Goal: Information Seeking & Learning: Learn about a topic

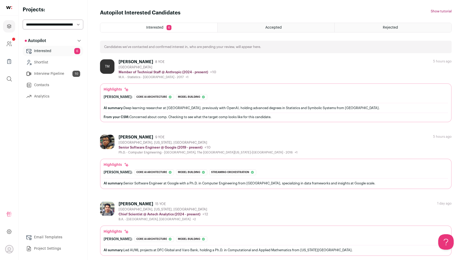
click at [231, 117] on div "From your CSM: Concerned about comp. Checking to see what the target comp looks…" at bounding box center [276, 117] width 345 height 4
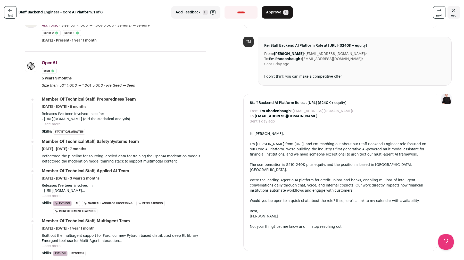
scroll to position [169, 0]
click at [154, 162] on p "Refactored the pipeline for sourcing labeled data for training the OpenAI moder…" at bounding box center [124, 158] width 164 height 10
click at [151, 164] on p "Refactored the pipeline for sourcing labeled data for training the OpenAI moder…" at bounding box center [124, 158] width 164 height 10
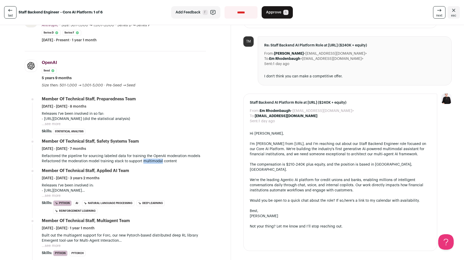
click at [151, 164] on p "Refactored the pipeline for sourcing labeled data for training the OpenAI moder…" at bounding box center [124, 158] width 164 height 10
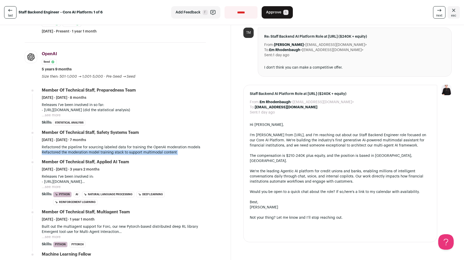
scroll to position [178, 0]
click at [57, 189] on button "...see more" at bounding box center [51, 186] width 19 height 5
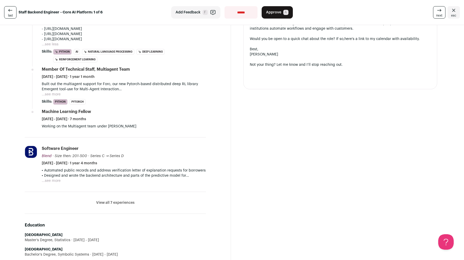
scroll to position [331, 0]
click at [53, 183] on button "...see more" at bounding box center [51, 179] width 19 height 5
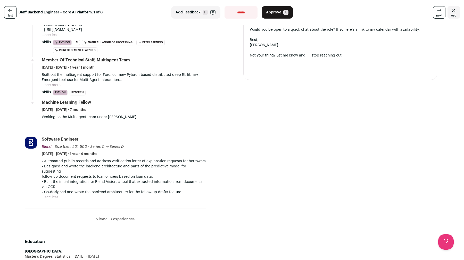
scroll to position [341, 0]
click at [52, 195] on button "...see less" at bounding box center [50, 196] width 17 height 5
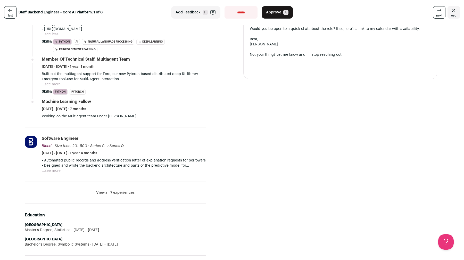
click at [116, 200] on li "View all 7 experiences View less" at bounding box center [115, 193] width 181 height 22
click at [115, 202] on li "View all 7 experiences View less" at bounding box center [115, 193] width 181 height 22
click at [115, 200] on li "View all 7 experiences View less" at bounding box center [115, 193] width 181 height 22
click at [115, 195] on button "View all 7 experiences" at bounding box center [115, 192] width 38 height 5
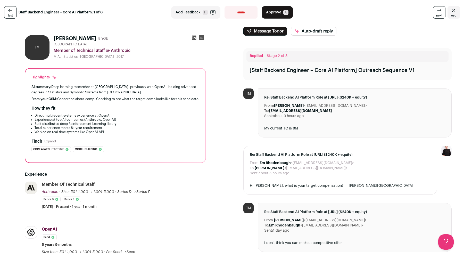
scroll to position [0, 0]
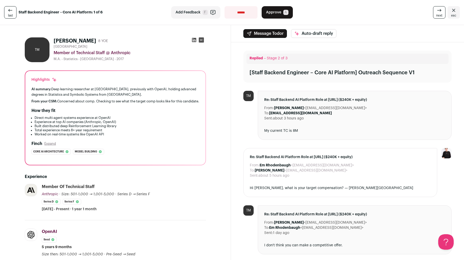
click at [287, 131] on div "My current TC is 8M" at bounding box center [354, 130] width 181 height 5
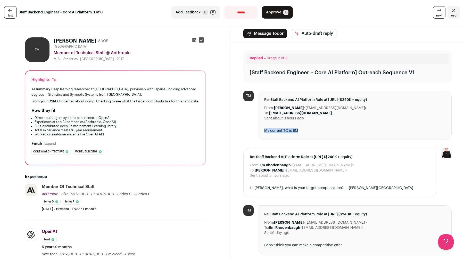
click at [287, 131] on div "My current TC is 8M" at bounding box center [354, 130] width 181 height 5
click at [242, 11] on select "**********" at bounding box center [241, 12] width 33 height 12
select select "**********"
click at [225, 6] on select "**********" at bounding box center [241, 12] width 33 height 12
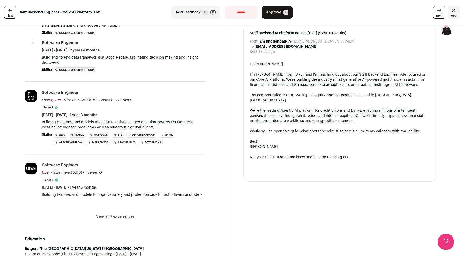
scroll to position [204, 0]
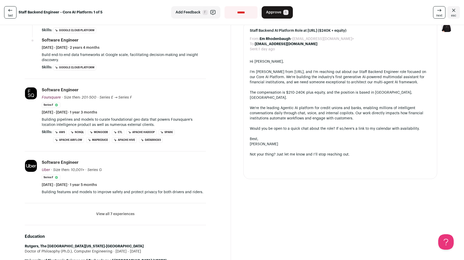
click at [131, 212] on button "View all 7 experiences" at bounding box center [115, 214] width 38 height 5
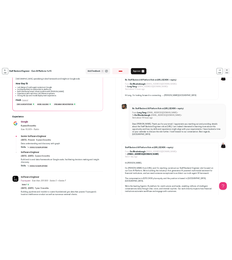
scroll to position [73, 0]
